Goal: Browse casually

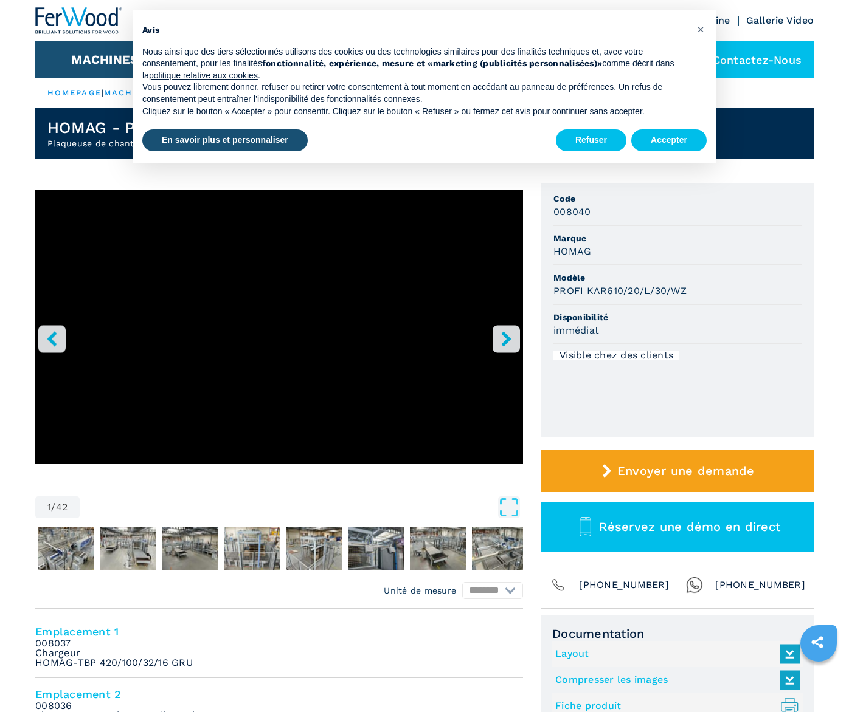
click at [503, 339] on icon "right-button" at bounding box center [505, 338] width 15 height 15
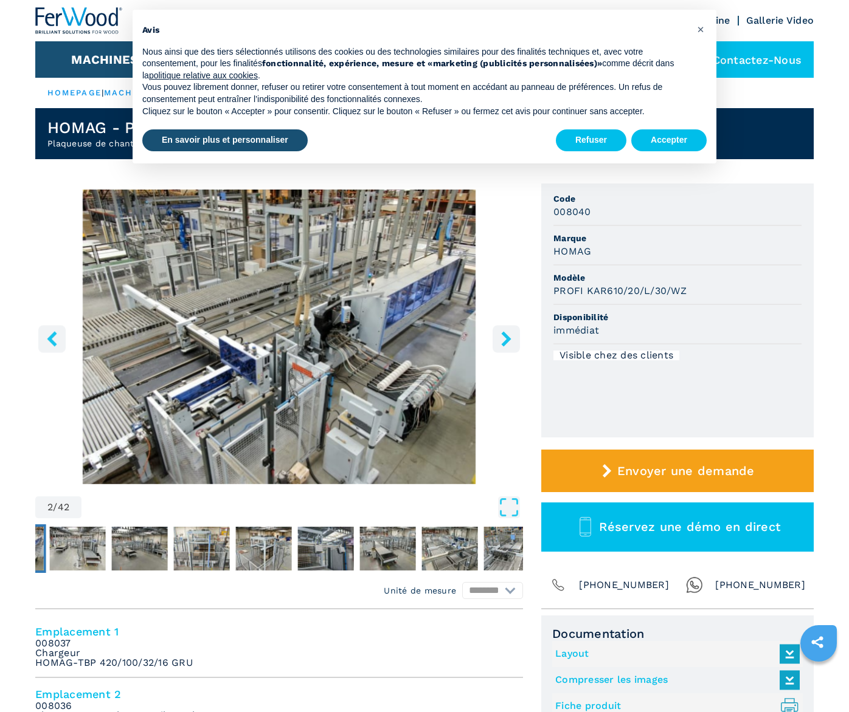
click at [503, 339] on icon "right-button" at bounding box center [505, 338] width 15 height 15
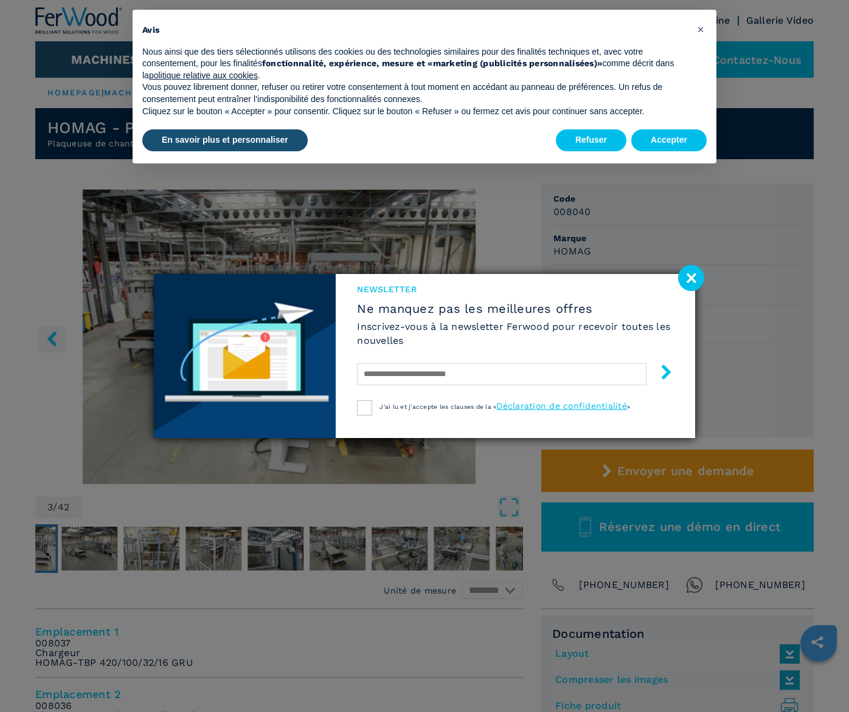
click at [693, 278] on image at bounding box center [691, 278] width 26 height 26
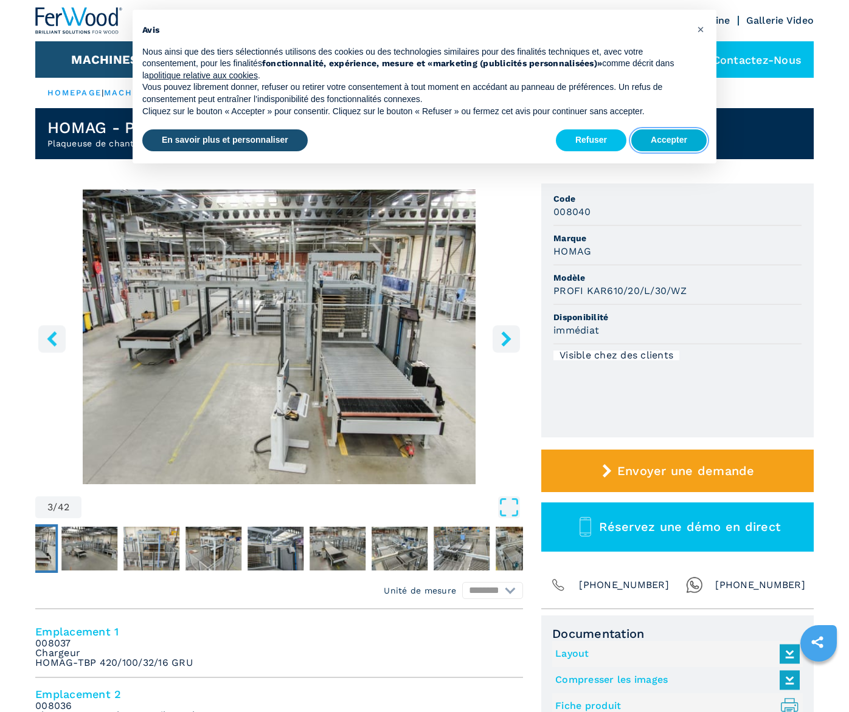
click at [665, 141] on button "Accepter" at bounding box center [668, 140] width 75 height 22
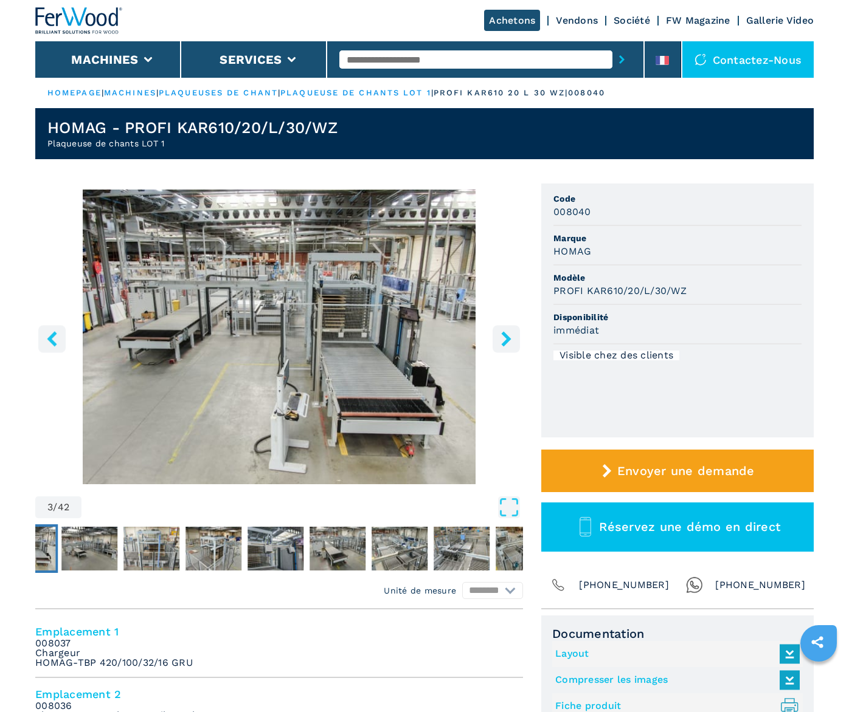
click at [511, 346] on icon "right-button" at bounding box center [505, 338] width 15 height 15
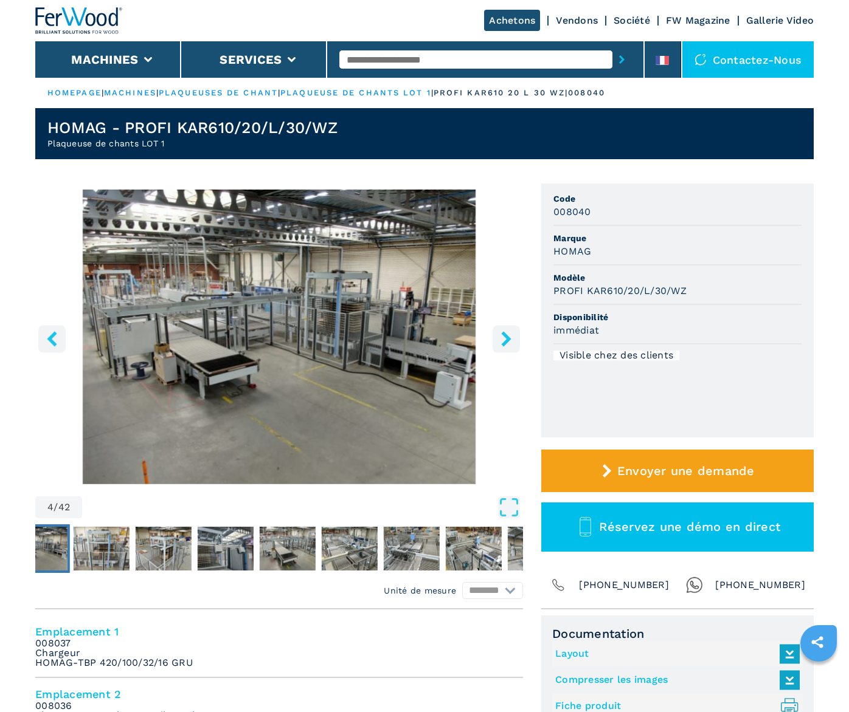
click at [511, 346] on icon "right-button" at bounding box center [505, 338] width 15 height 15
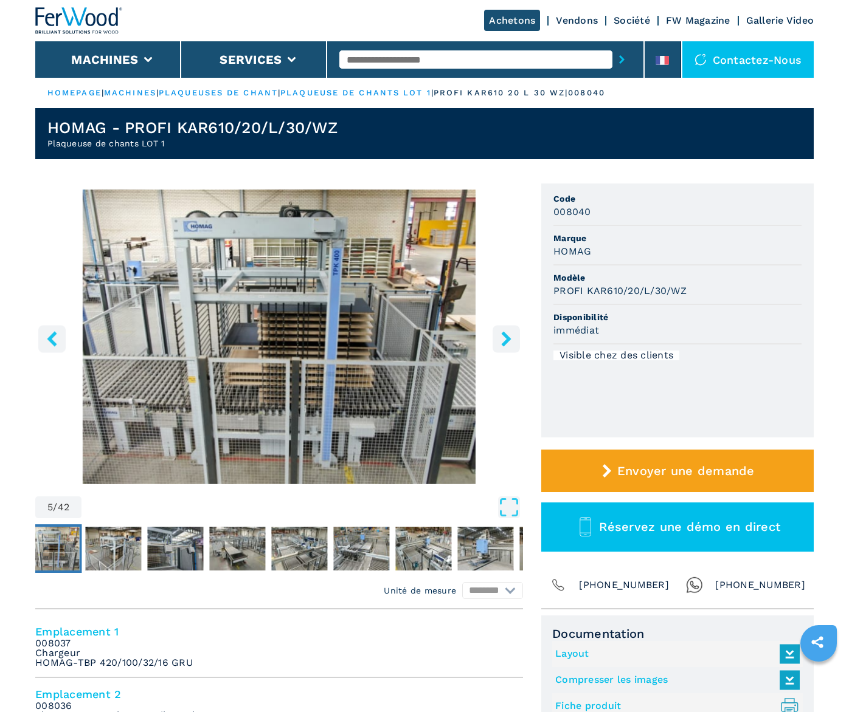
click at [511, 343] on icon "right-button" at bounding box center [505, 338] width 15 height 15
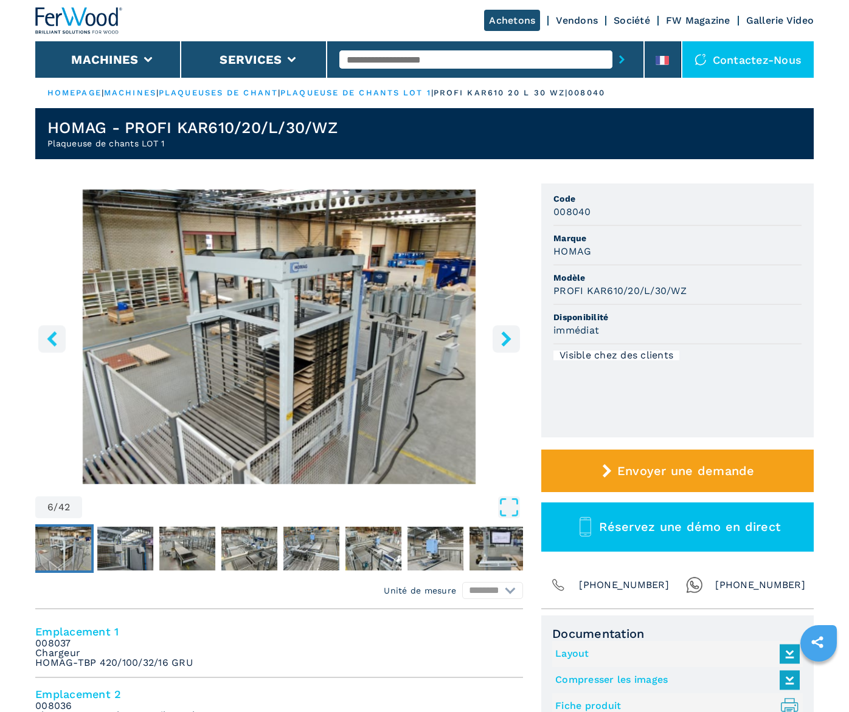
click at [511, 343] on icon "right-button" at bounding box center [505, 338] width 15 height 15
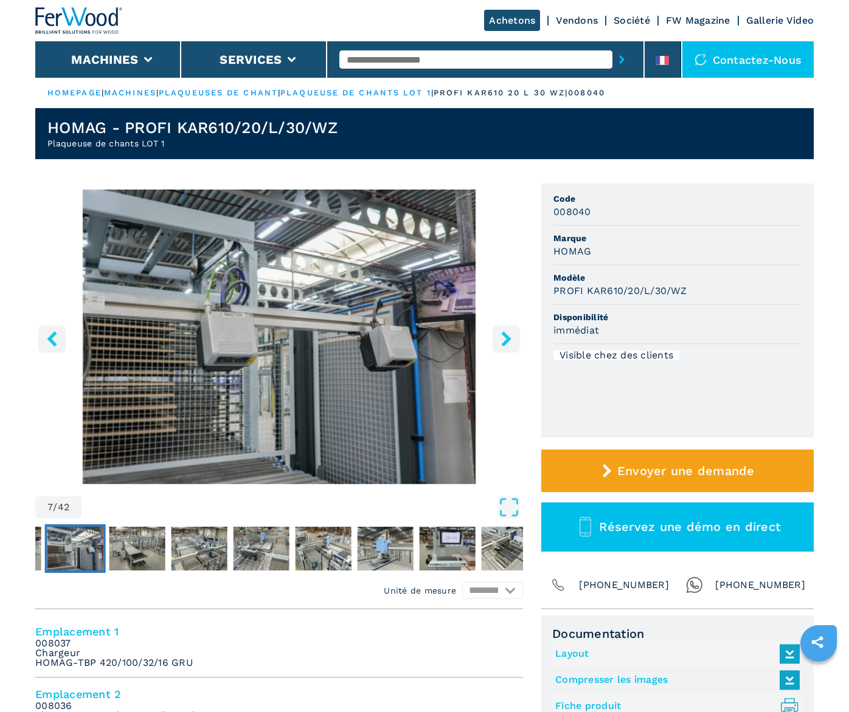
click at [511, 343] on icon "right-button" at bounding box center [505, 338] width 15 height 15
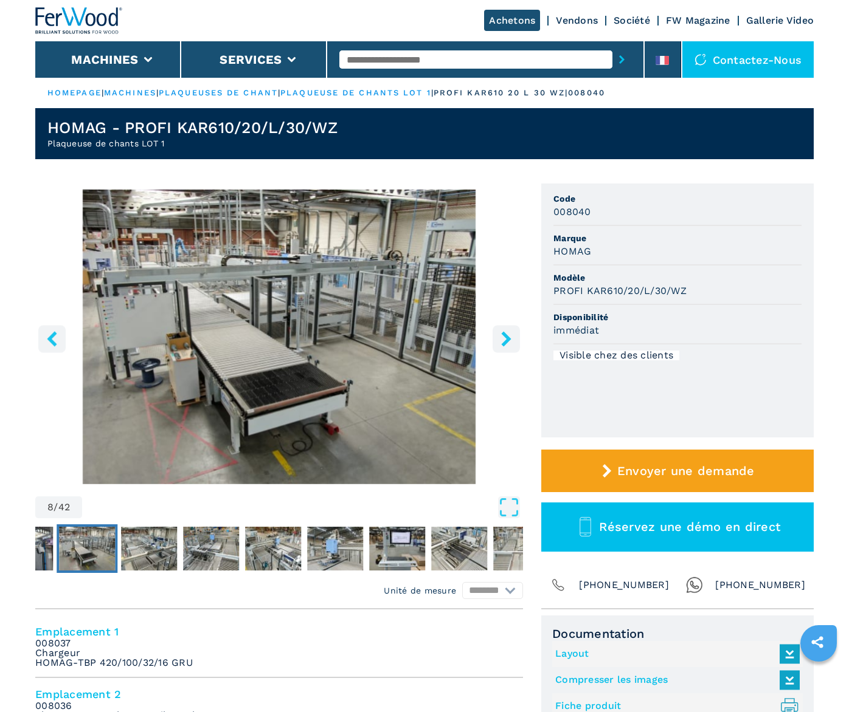
click at [511, 343] on icon "right-button" at bounding box center [505, 338] width 15 height 15
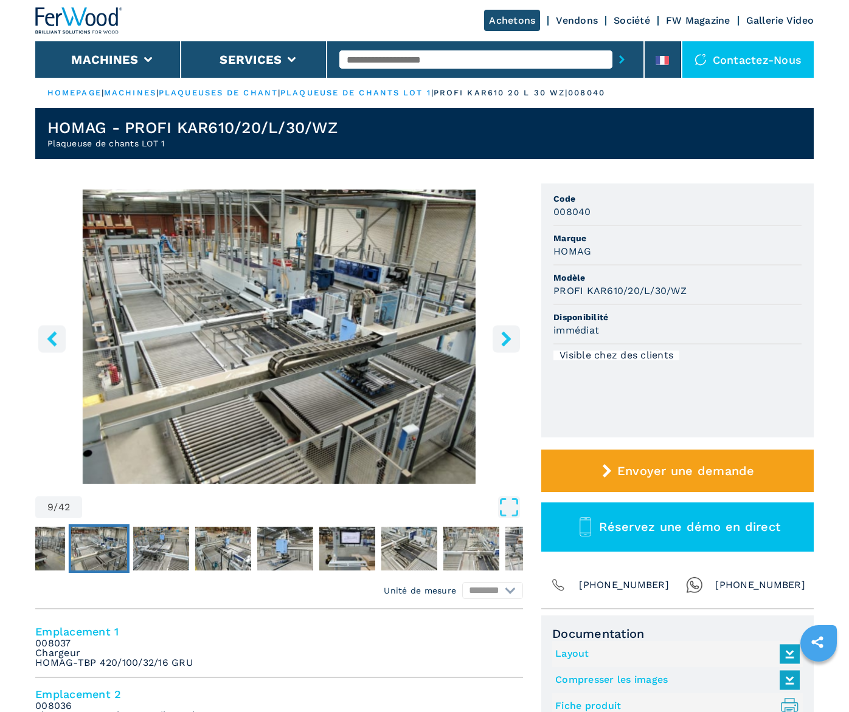
click at [511, 343] on icon "right-button" at bounding box center [505, 338] width 15 height 15
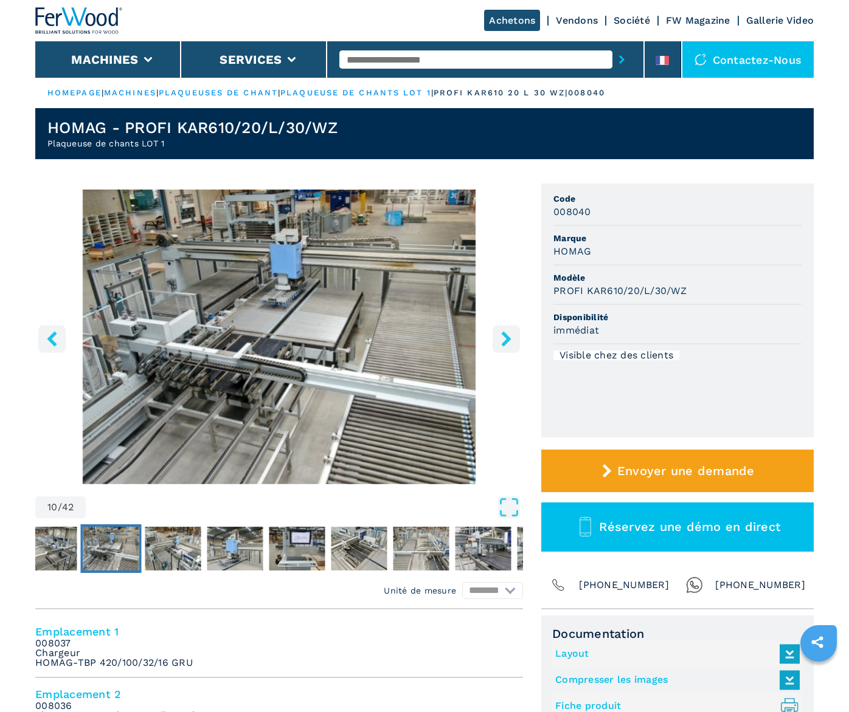
click at [511, 343] on icon "right-button" at bounding box center [505, 338] width 15 height 15
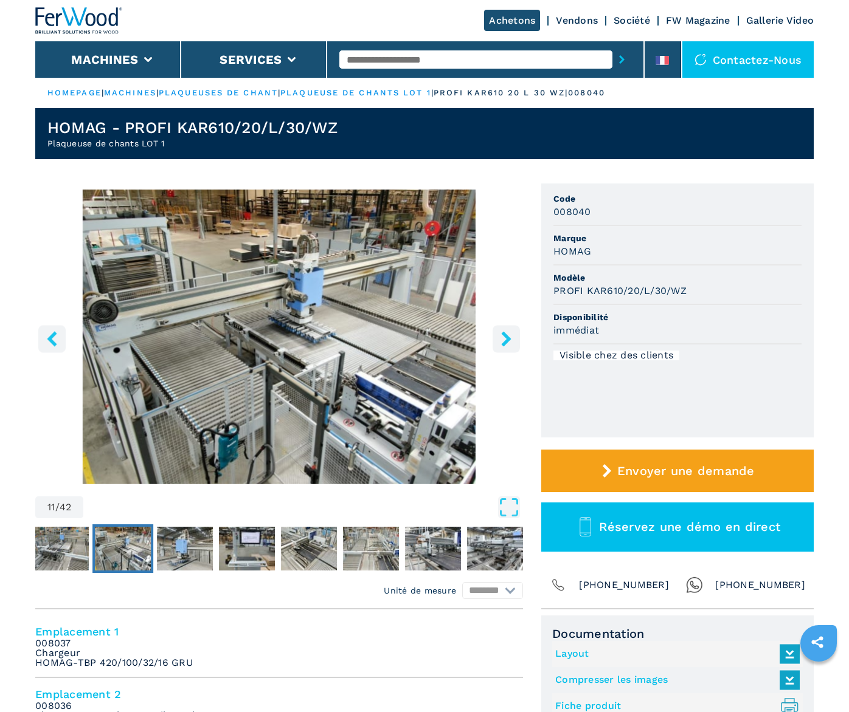
click at [510, 343] on icon "right-button" at bounding box center [505, 338] width 15 height 15
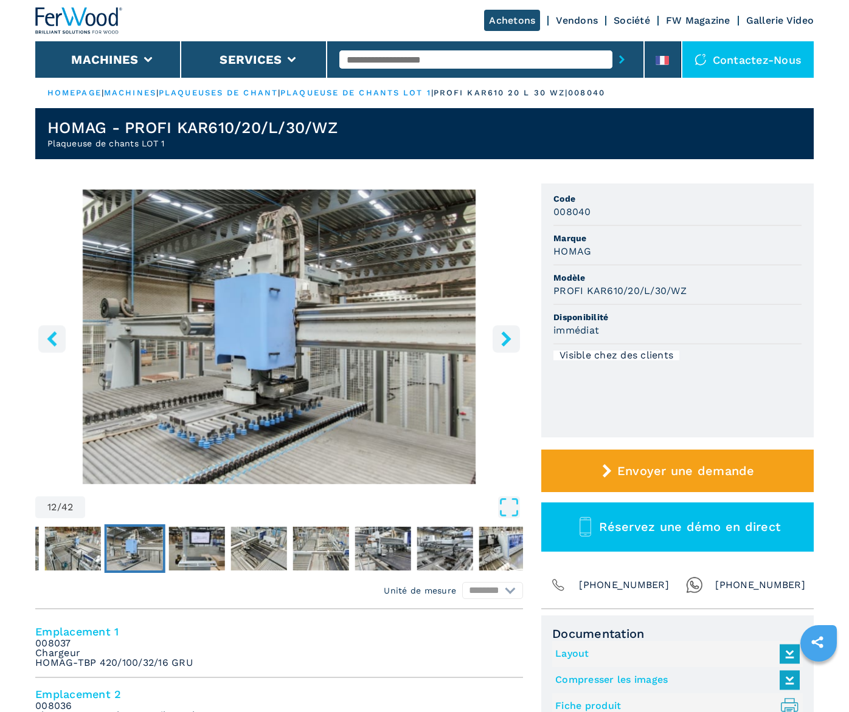
click at [502, 340] on icon "right-button" at bounding box center [505, 338] width 15 height 15
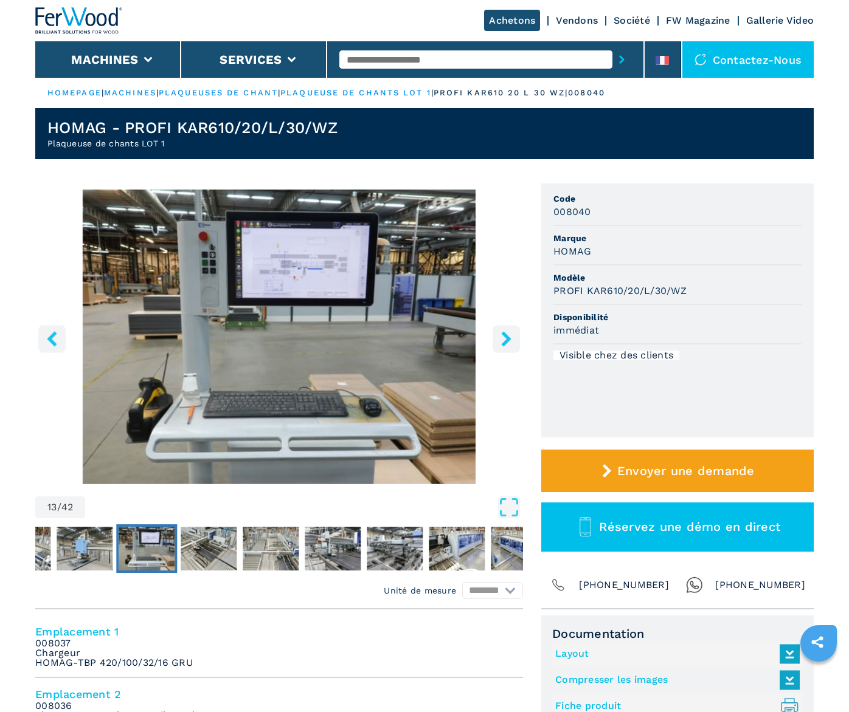
click at [502, 340] on icon "right-button" at bounding box center [505, 338] width 15 height 15
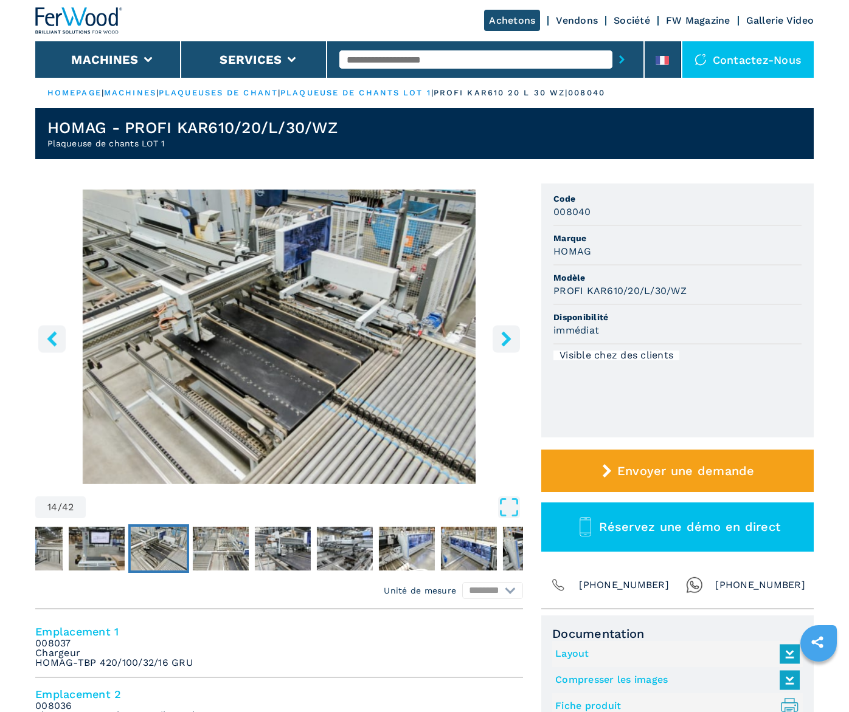
click at [499, 335] on icon "right-button" at bounding box center [505, 338] width 15 height 15
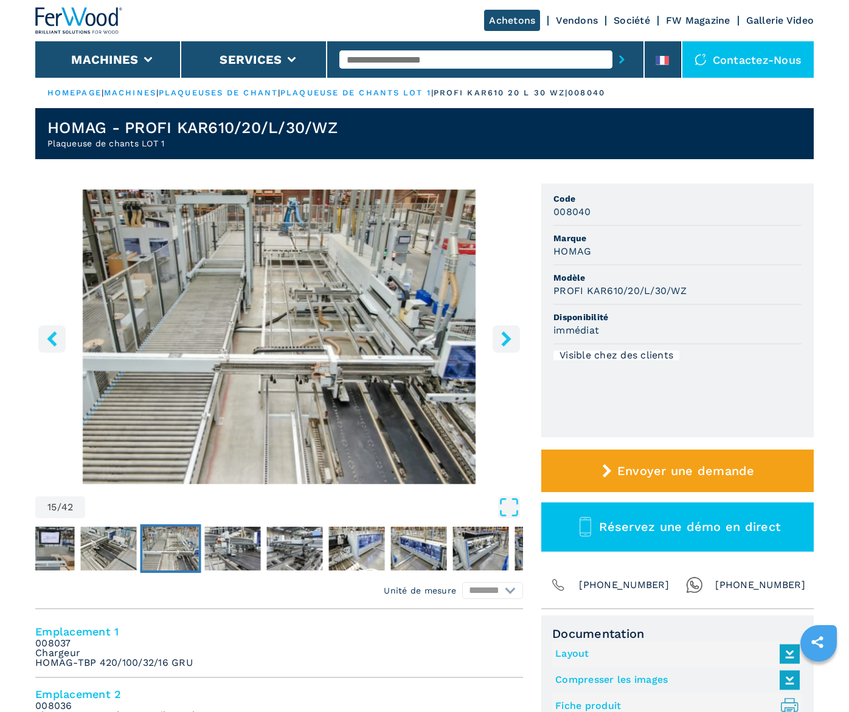
click at [499, 335] on icon "right-button" at bounding box center [505, 338] width 15 height 15
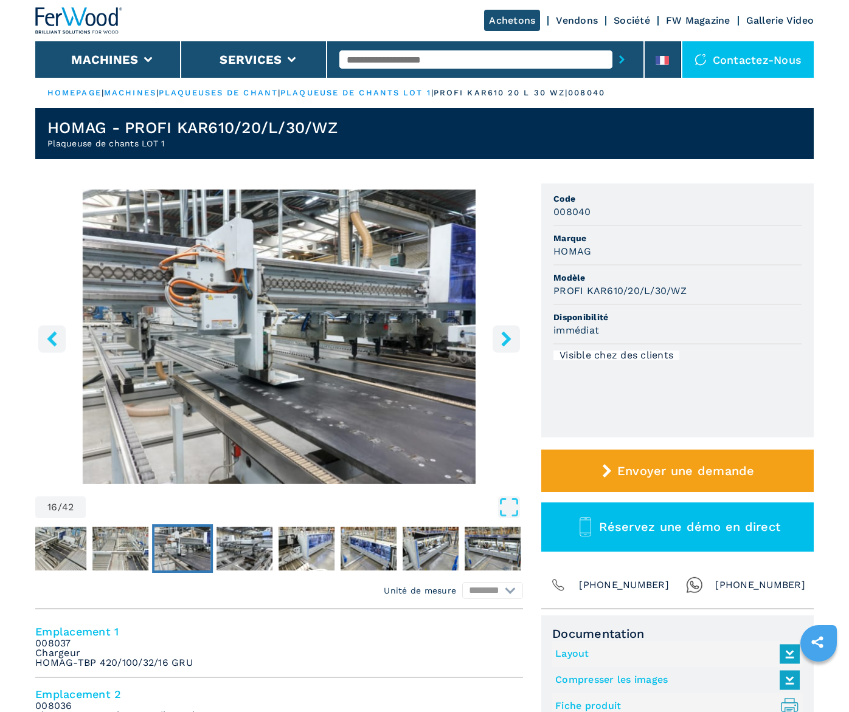
click at [502, 337] on icon "right-button" at bounding box center [505, 338] width 15 height 15
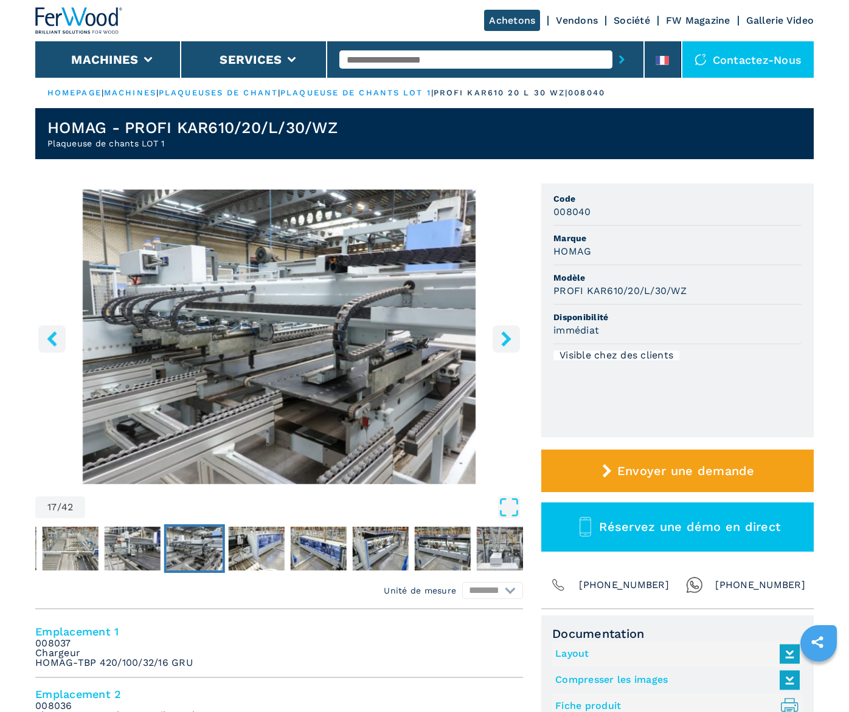
click at [502, 337] on icon "right-button" at bounding box center [505, 338] width 15 height 15
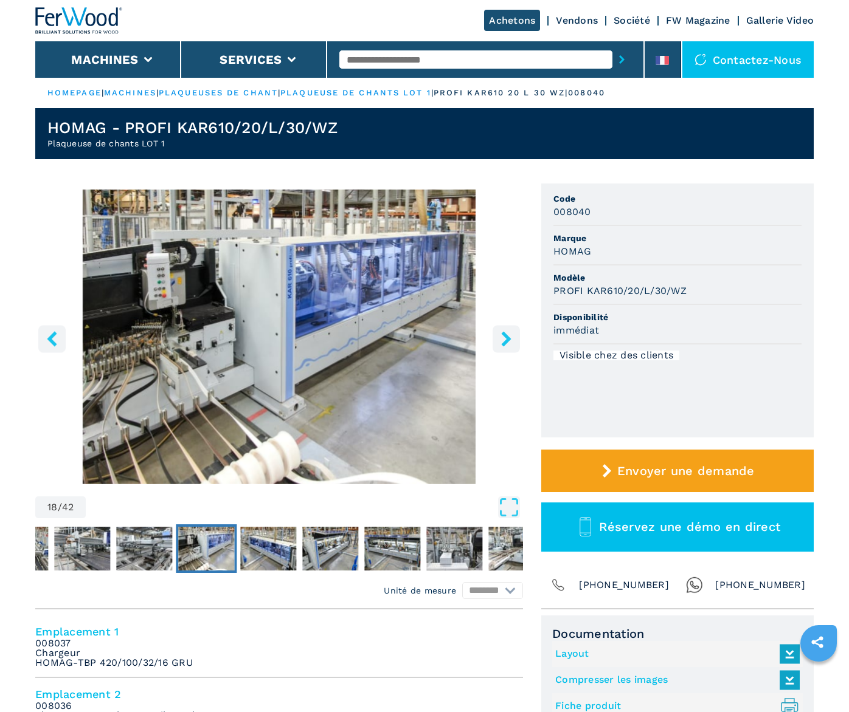
click at [502, 337] on icon "right-button" at bounding box center [505, 338] width 15 height 15
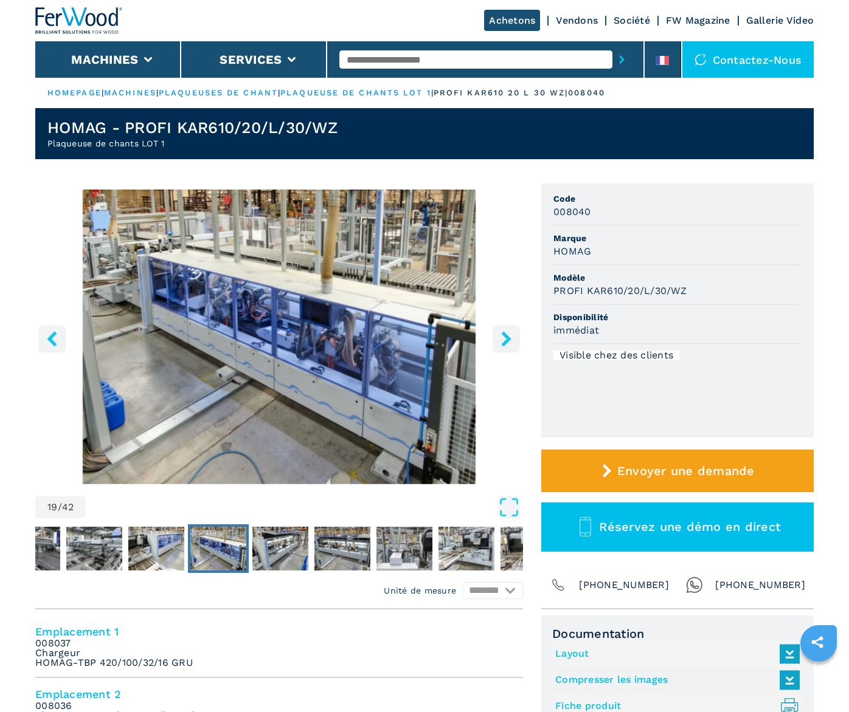
click at [504, 338] on icon "right-button" at bounding box center [505, 338] width 15 height 15
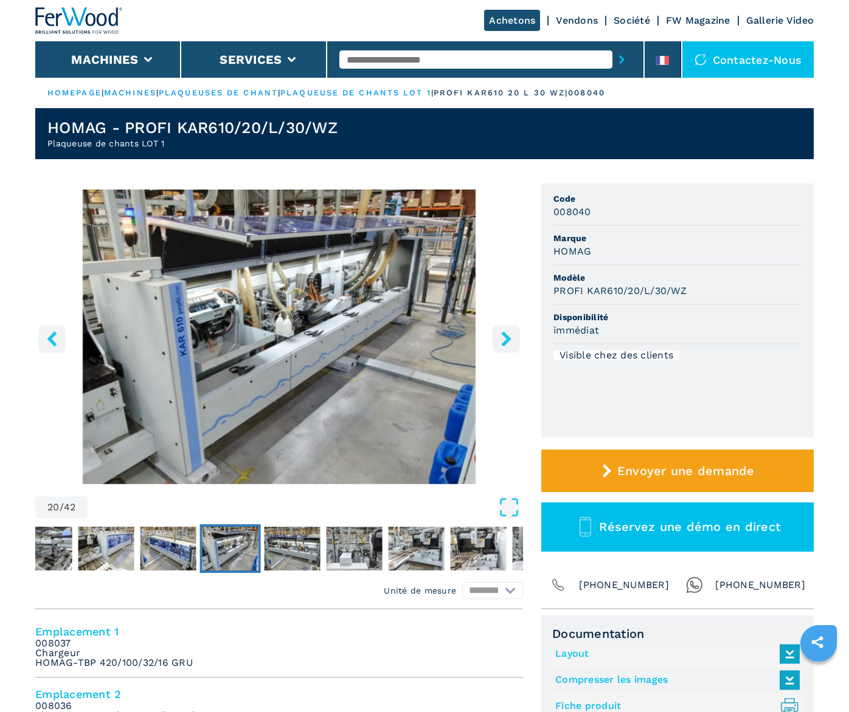
click at [504, 338] on icon "right-button" at bounding box center [505, 338] width 15 height 15
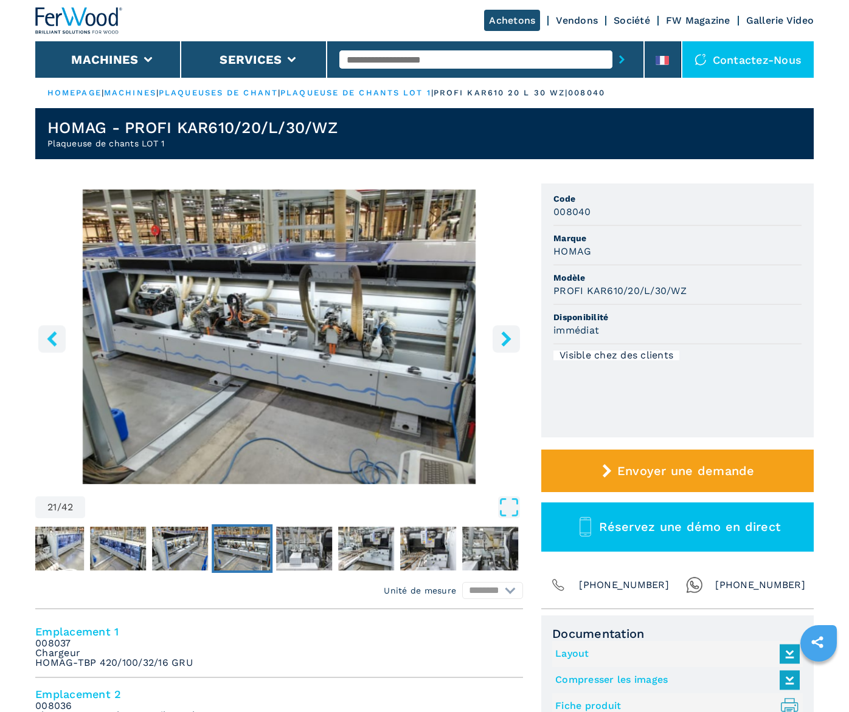
click at [504, 338] on icon "right-button" at bounding box center [505, 338] width 15 height 15
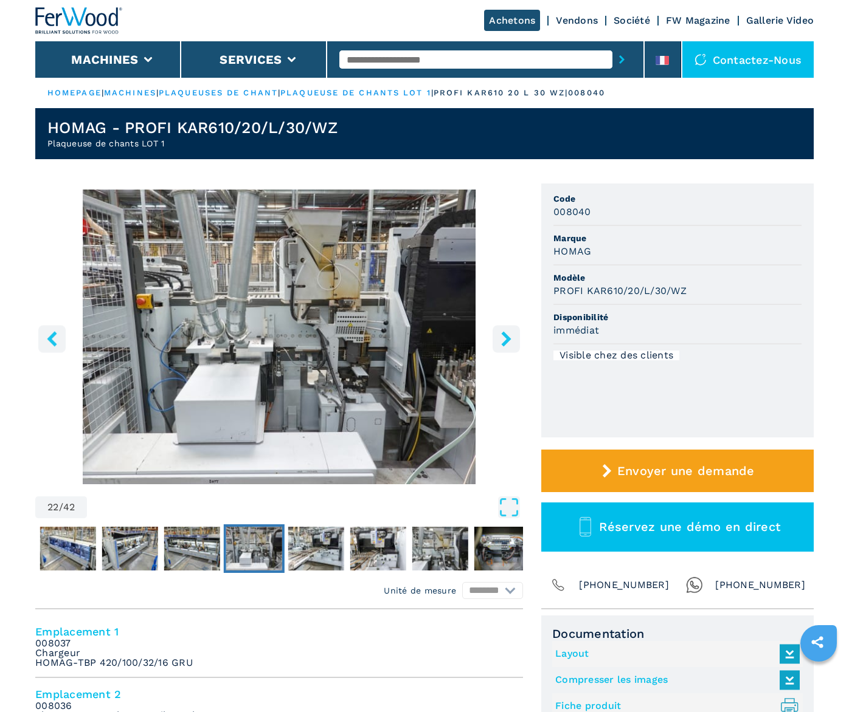
click at [504, 338] on icon "right-button" at bounding box center [505, 338] width 15 height 15
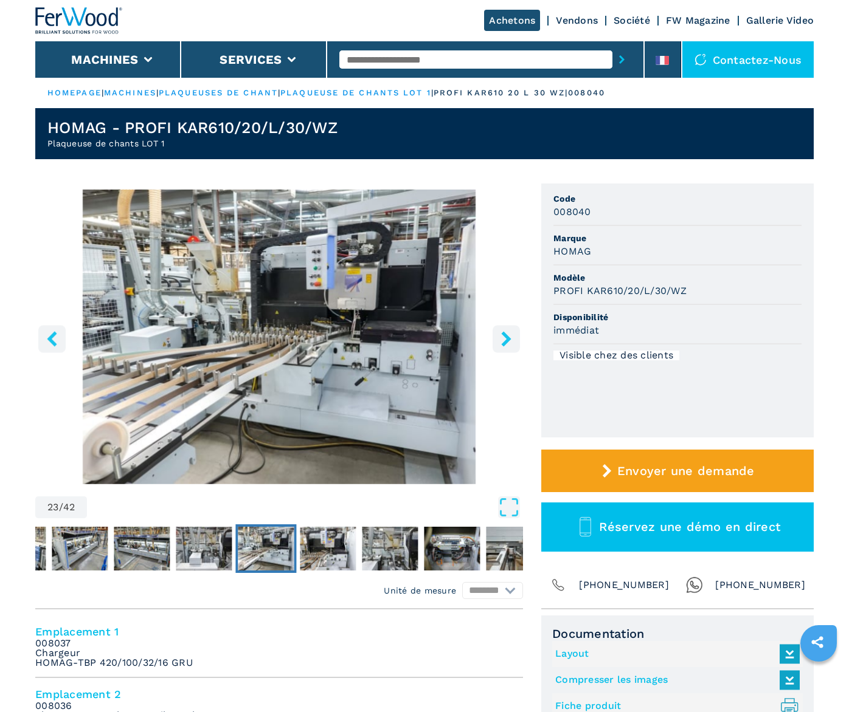
click at [504, 338] on icon "right-button" at bounding box center [505, 338] width 15 height 15
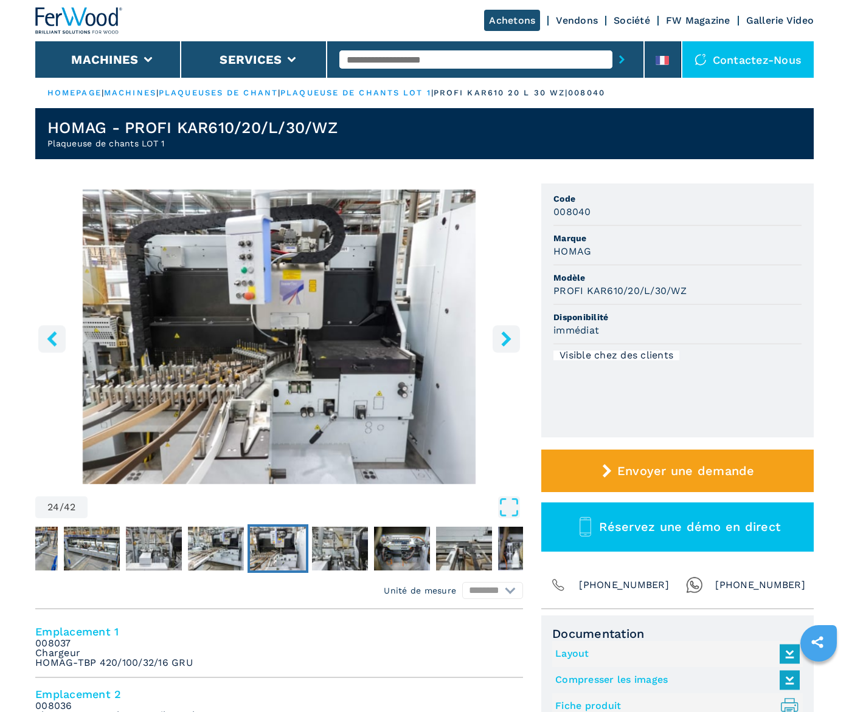
click at [504, 338] on icon "right-button" at bounding box center [505, 338] width 15 height 15
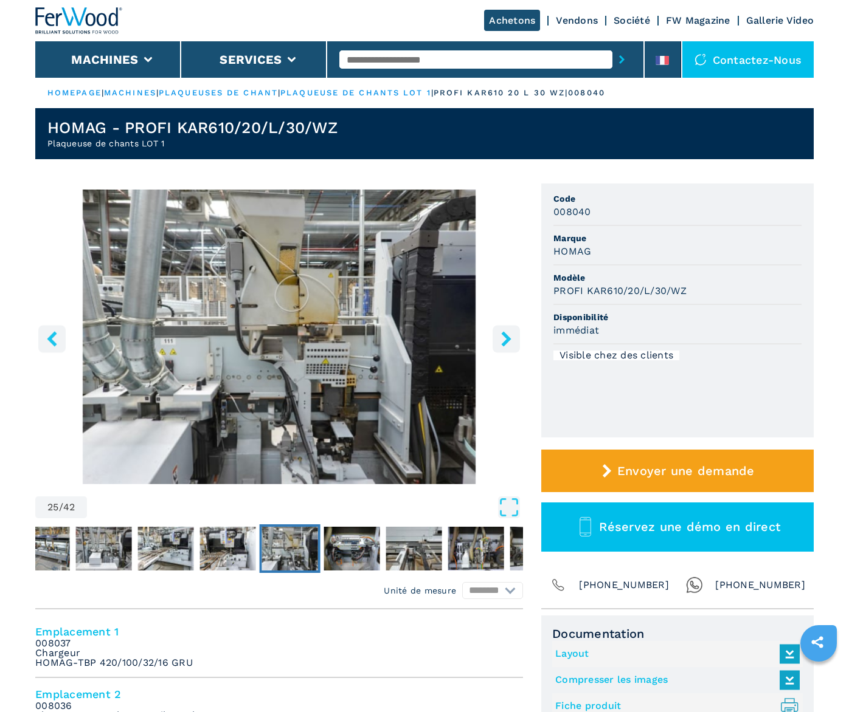
click at [504, 338] on icon "right-button" at bounding box center [505, 338] width 15 height 15
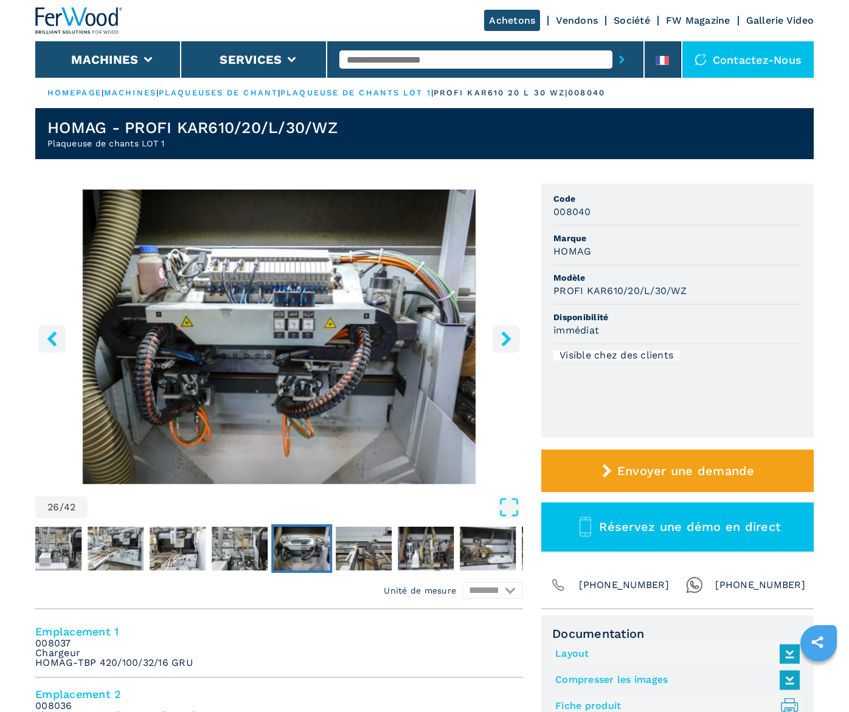
click at [504, 338] on icon "right-button" at bounding box center [505, 338] width 15 height 15
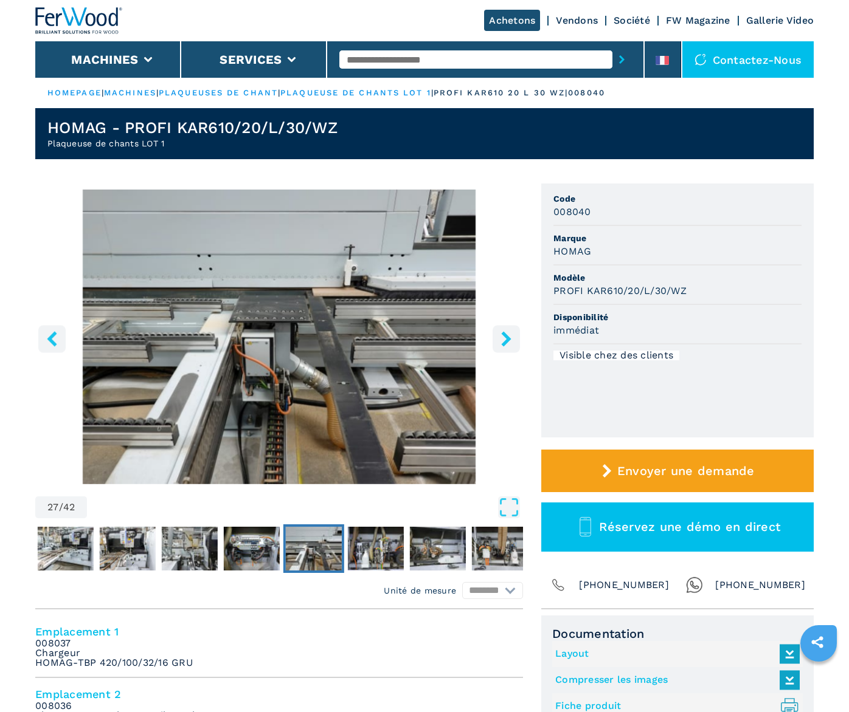
click at [504, 338] on icon "right-button" at bounding box center [505, 338] width 15 height 15
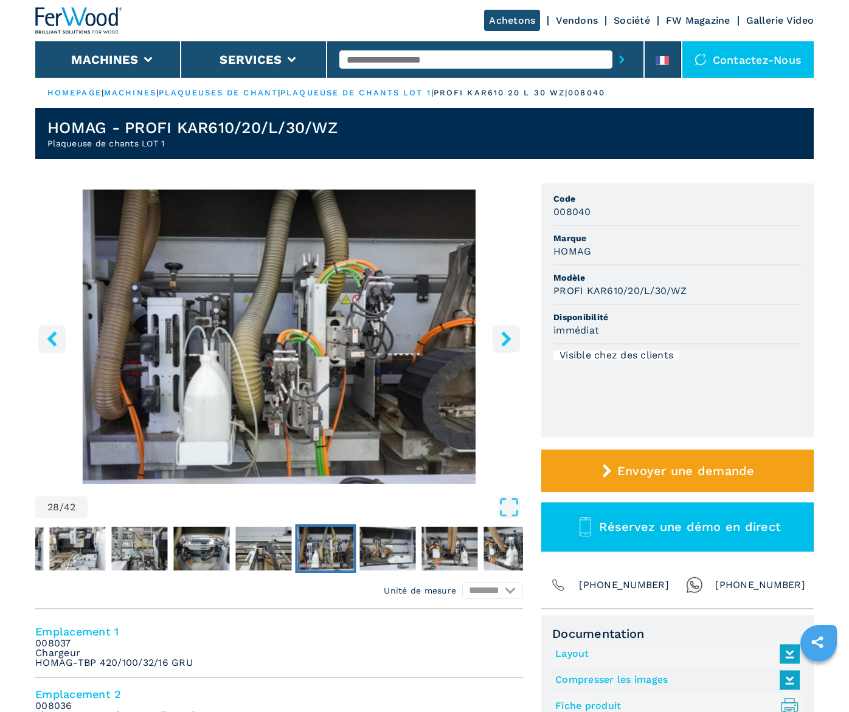
click at [504, 338] on icon "right-button" at bounding box center [505, 338] width 15 height 15
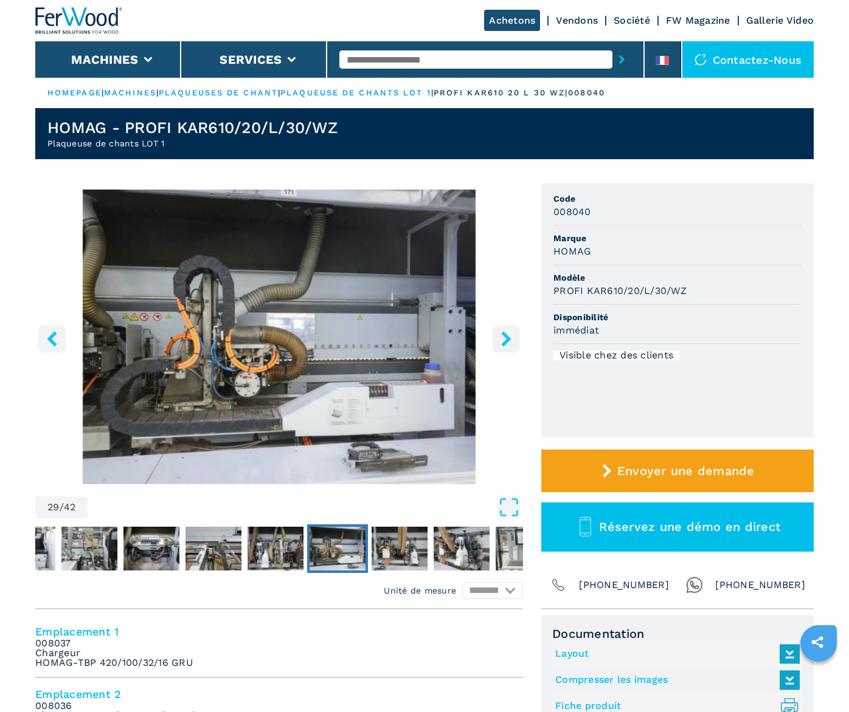
click at [504, 338] on icon "right-button" at bounding box center [505, 338] width 15 height 15
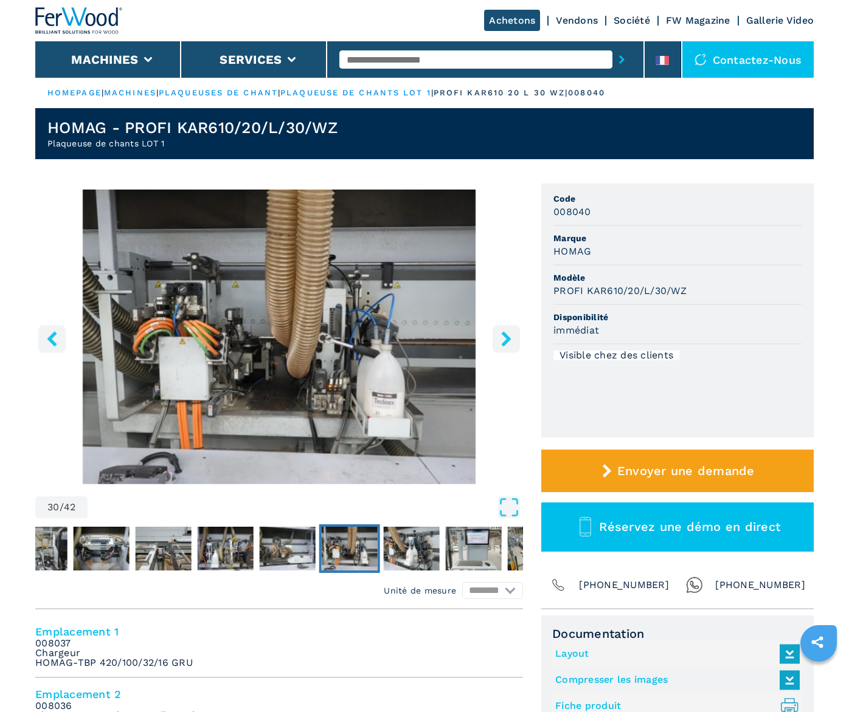
click at [504, 338] on icon "right-button" at bounding box center [505, 338] width 15 height 15
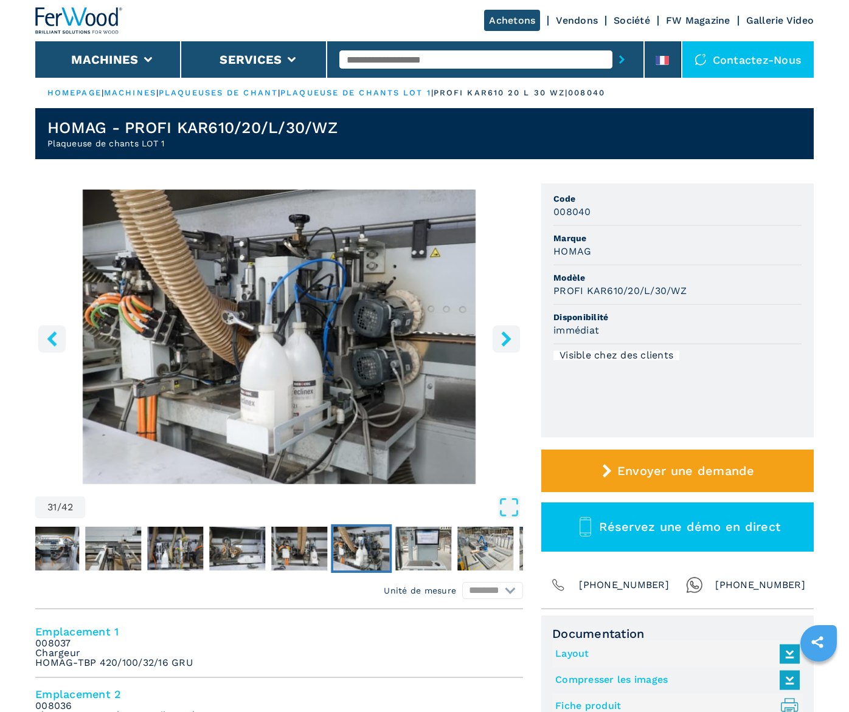
click at [504, 338] on icon "right-button" at bounding box center [505, 338] width 15 height 15
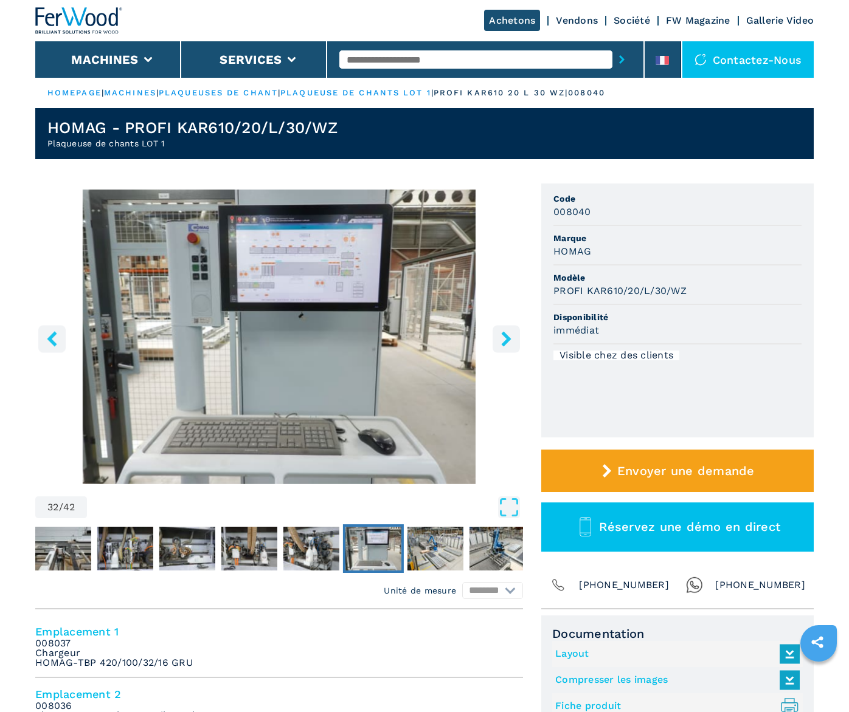
click at [504, 338] on icon "right-button" at bounding box center [505, 338] width 15 height 15
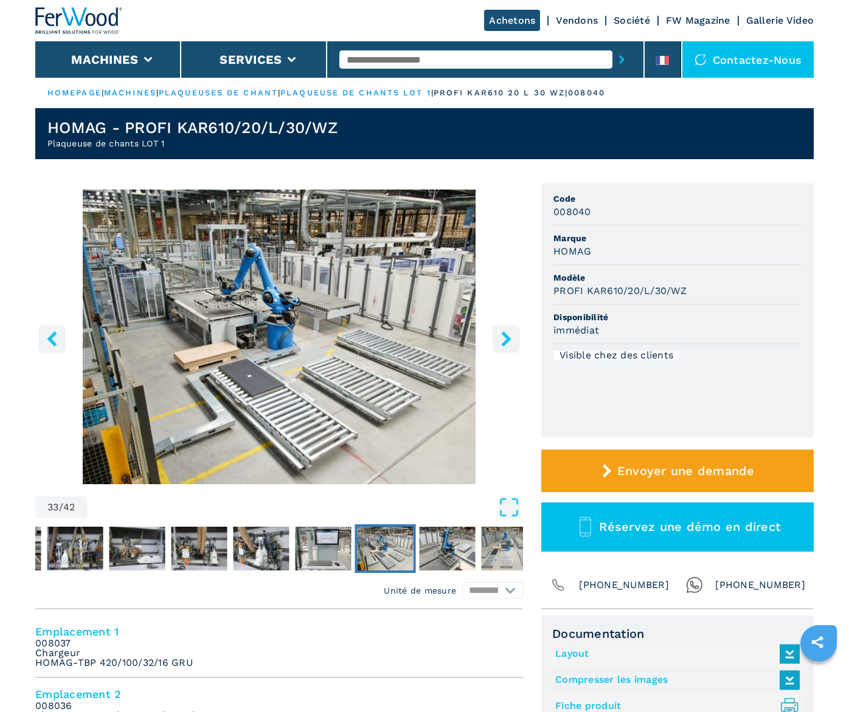
click at [504, 338] on icon "right-button" at bounding box center [505, 338] width 15 height 15
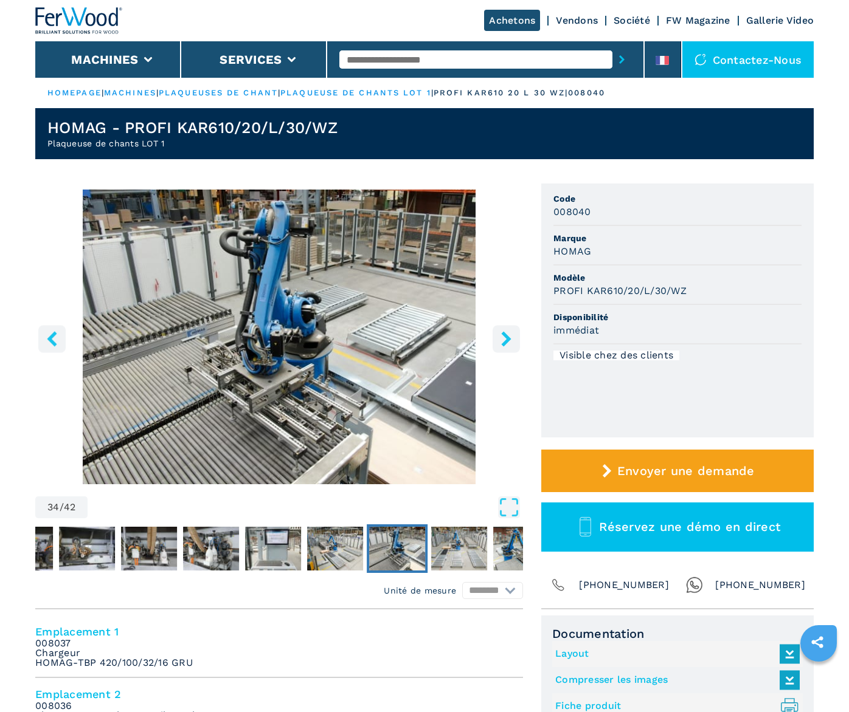
click at [497, 344] on button "right-button" at bounding box center [505, 338] width 27 height 27
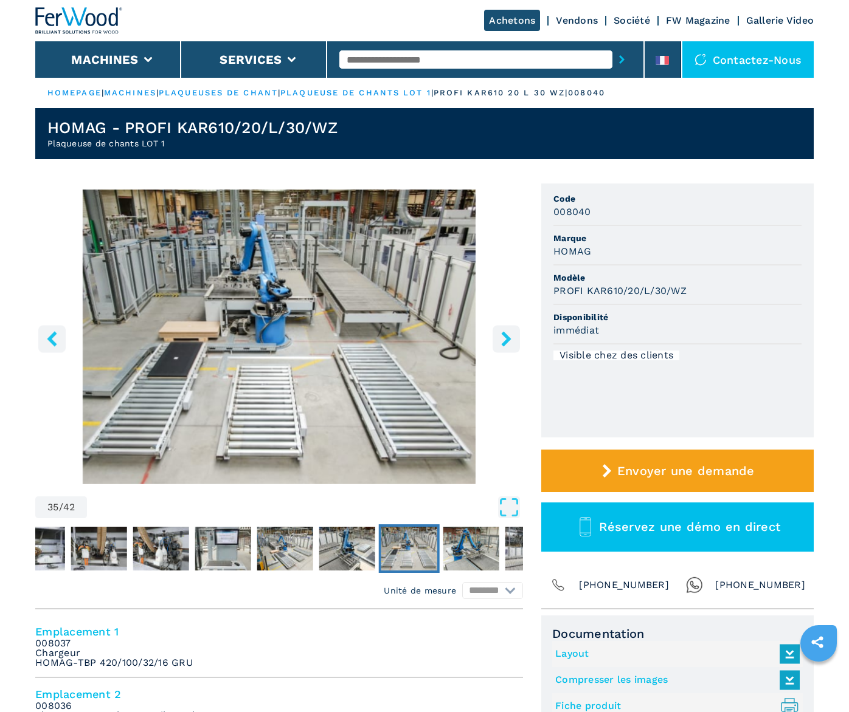
click at [497, 344] on button "right-button" at bounding box center [505, 338] width 27 height 27
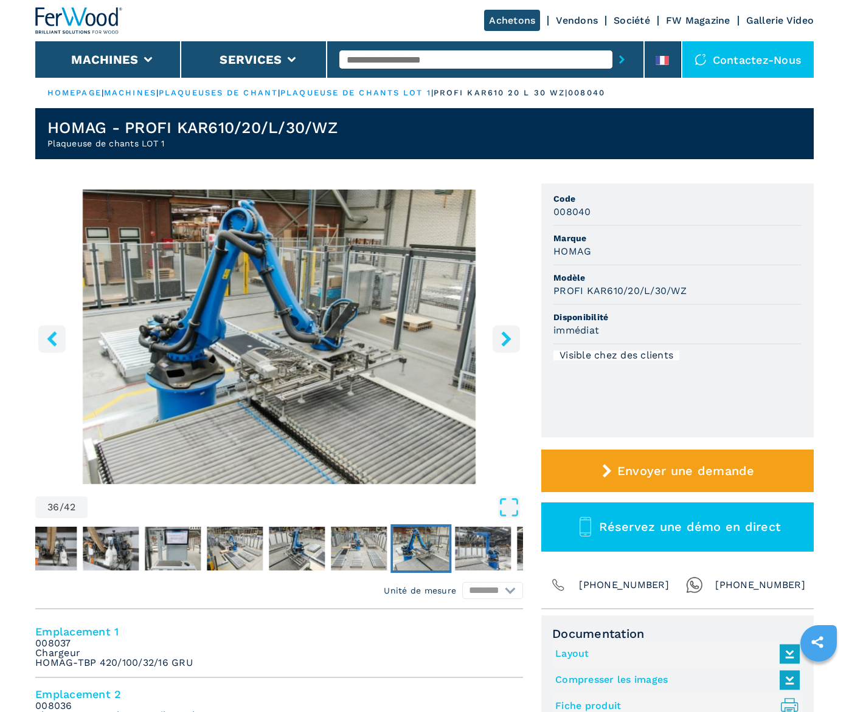
click at [497, 344] on button "right-button" at bounding box center [505, 338] width 27 height 27
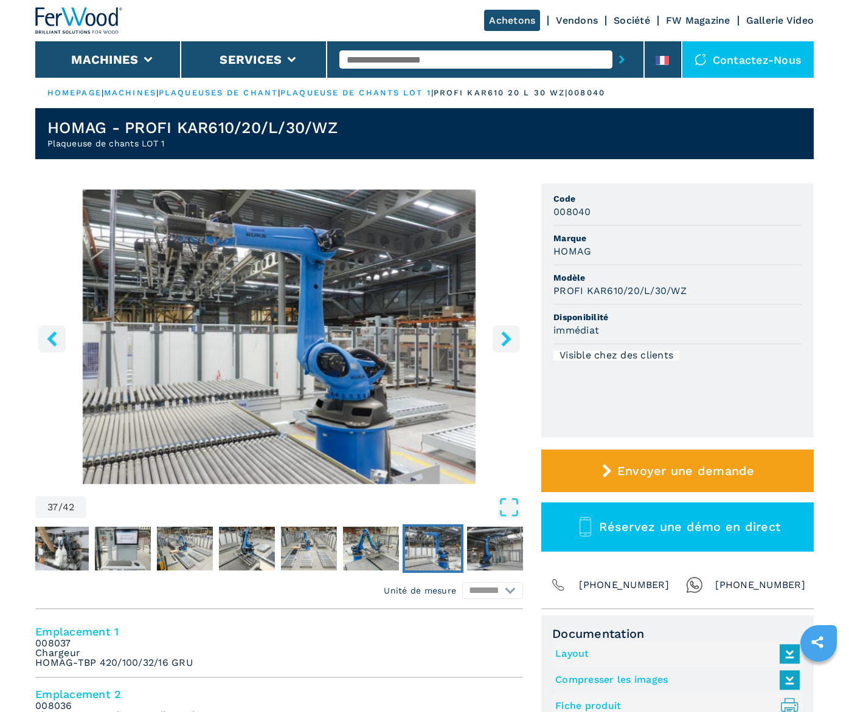
click at [497, 344] on button "right-button" at bounding box center [505, 338] width 27 height 27
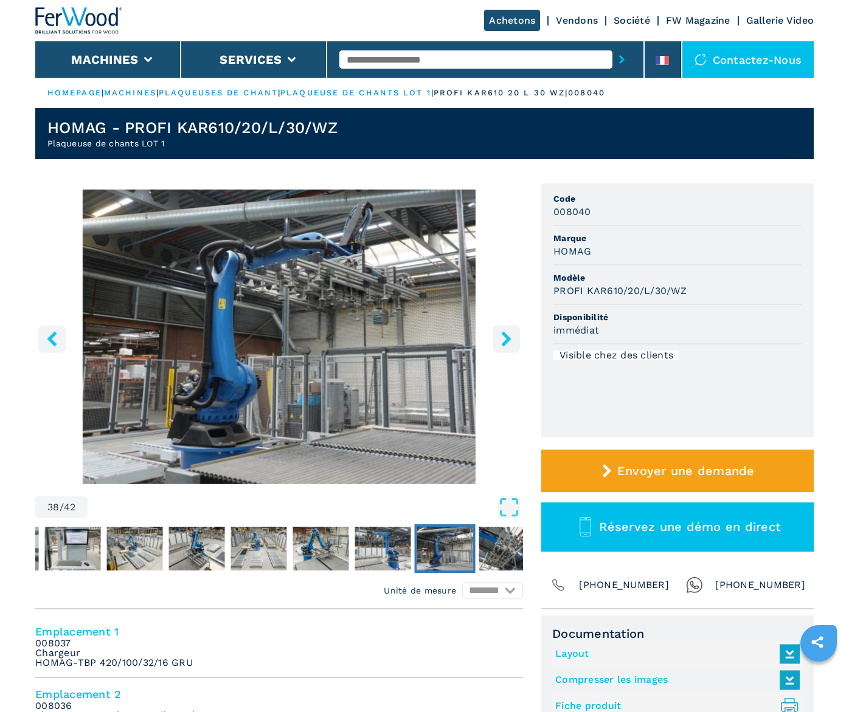
click at [497, 344] on button "right-button" at bounding box center [505, 338] width 27 height 27
